Goal: Task Accomplishment & Management: Manage account settings

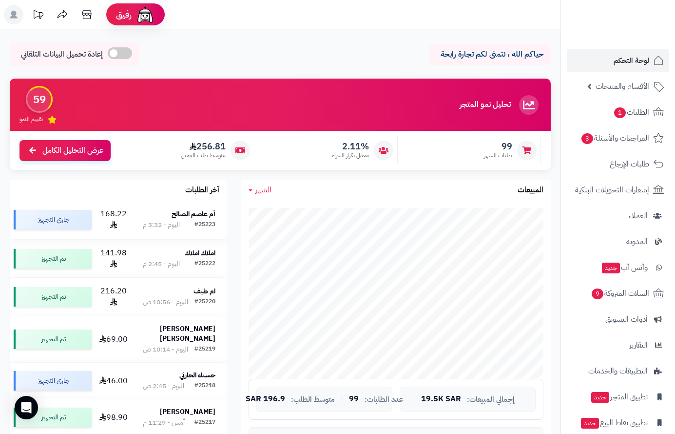
click at [180, 221] on div "اليوم - 3:32 م" at bounding box center [161, 225] width 37 height 10
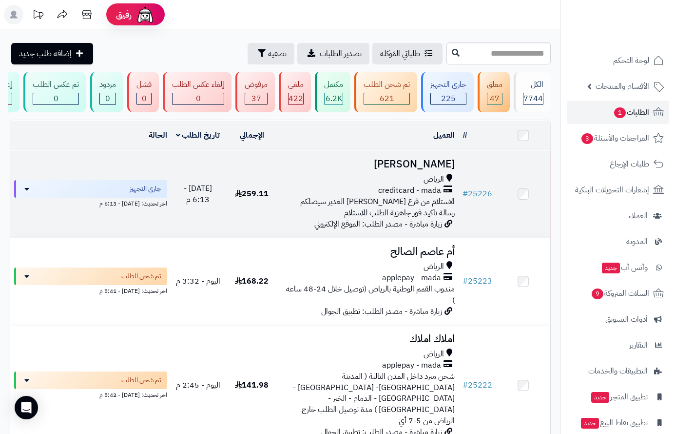
click at [420, 182] on div "الرياض" at bounding box center [369, 179] width 172 height 11
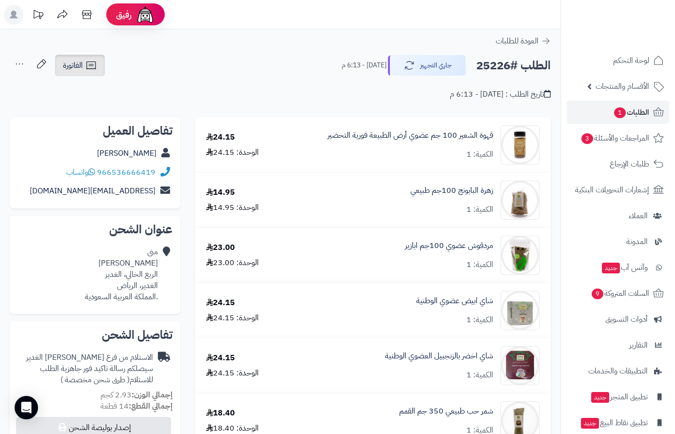
click at [80, 69] on span "الفاتورة" at bounding box center [73, 66] width 20 height 12
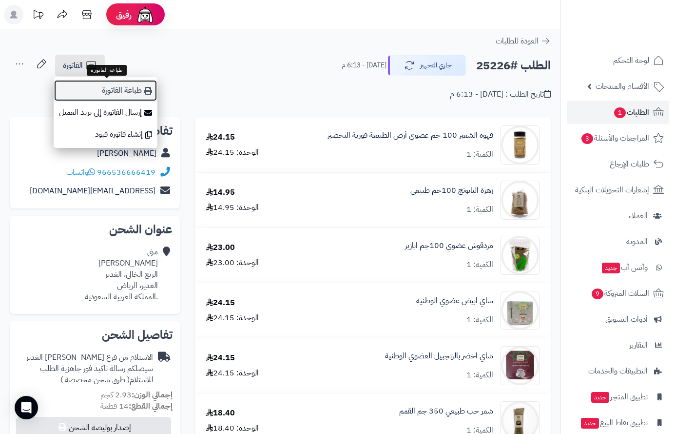
click at [121, 93] on link "طباعة الفاتورة" at bounding box center [106, 90] width 104 height 22
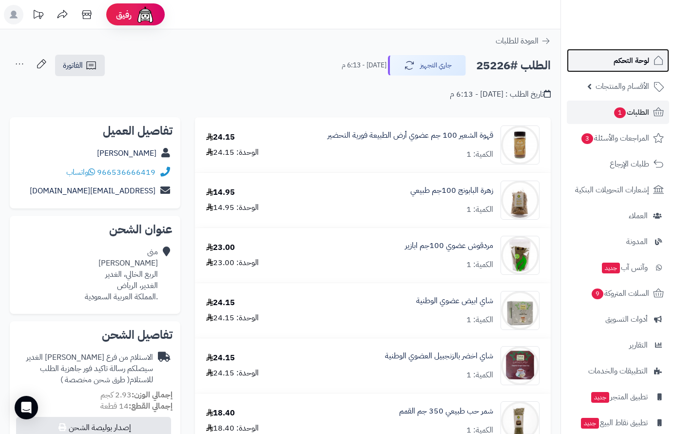
click at [633, 68] on link "لوحة التحكم" at bounding box center [618, 60] width 102 height 23
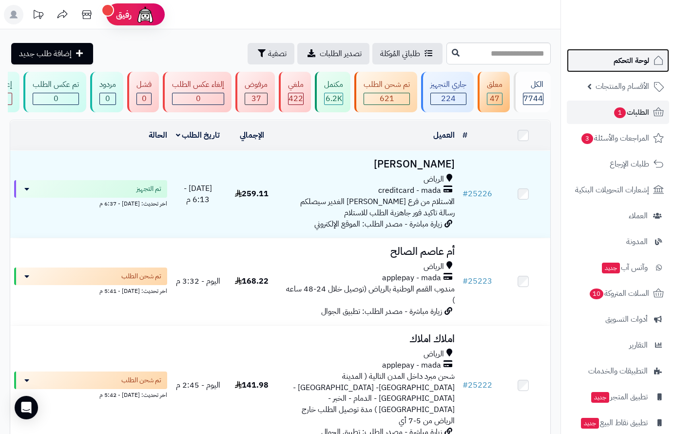
click at [626, 57] on span "لوحة التحكم" at bounding box center [632, 61] width 36 height 14
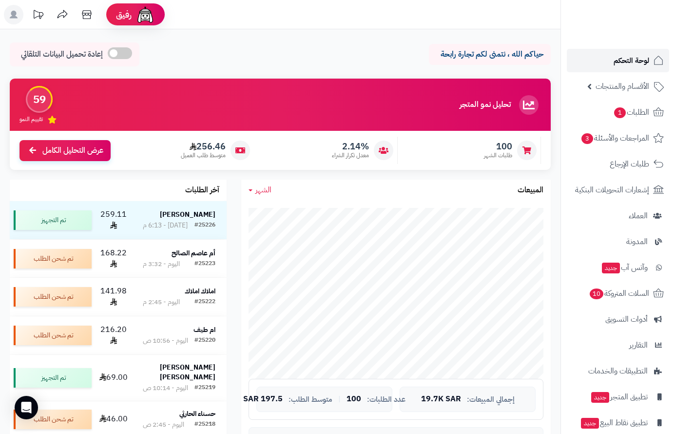
click at [637, 60] on span "لوحة التحكم" at bounding box center [632, 61] width 36 height 14
click at [631, 112] on span "الطلبات 1" at bounding box center [632, 112] width 36 height 14
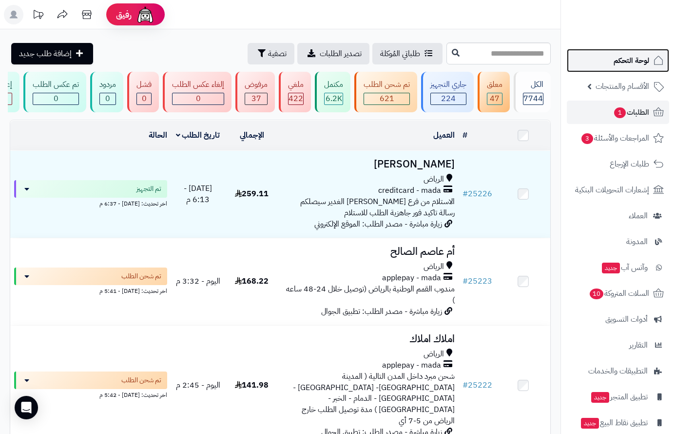
click at [635, 60] on span "لوحة التحكم" at bounding box center [632, 61] width 36 height 14
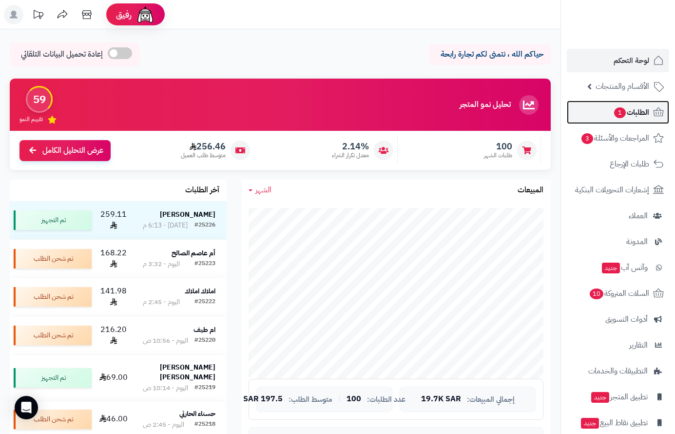
click at [626, 113] on span "الطلبات 1" at bounding box center [632, 112] width 36 height 14
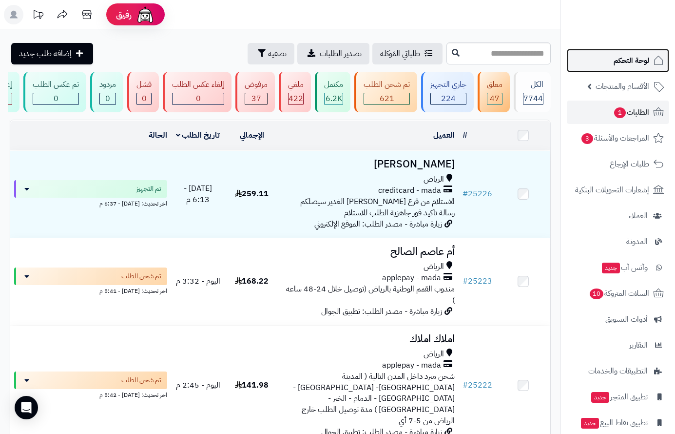
click at [636, 59] on span "لوحة التحكم" at bounding box center [632, 61] width 36 height 14
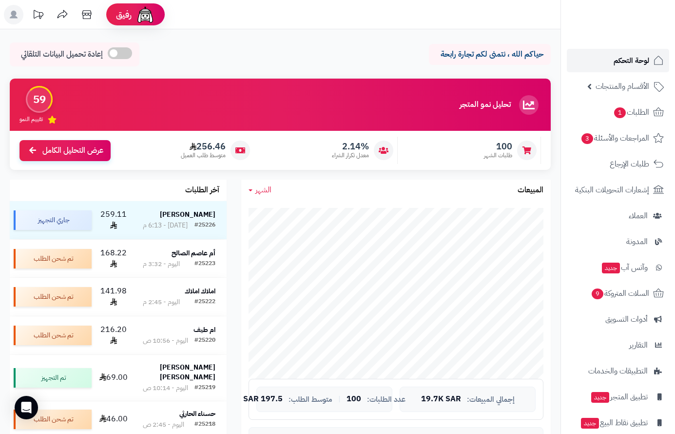
click at [641, 58] on span "لوحة التحكم" at bounding box center [632, 61] width 36 height 14
click at [624, 57] on span "لوحة التحكم" at bounding box center [632, 61] width 36 height 14
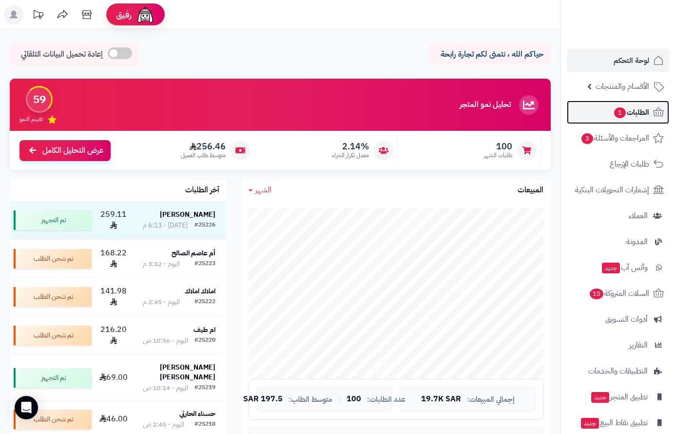
click at [629, 116] on span "الطلبات 1" at bounding box center [632, 112] width 36 height 14
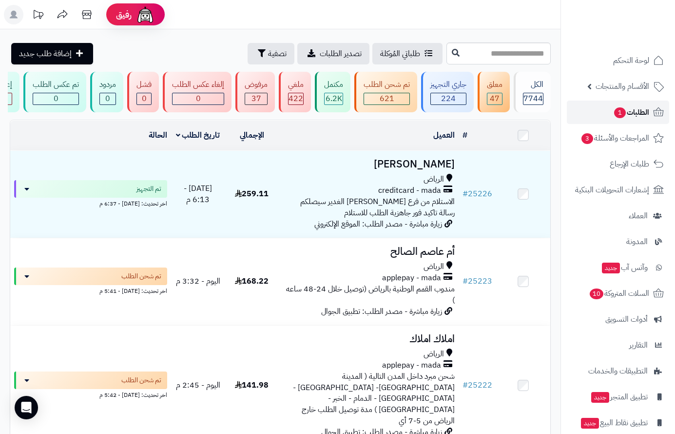
click at [631, 107] on span "الطلبات 1" at bounding box center [632, 112] width 36 height 14
